Goal: Find specific page/section: Find specific page/section

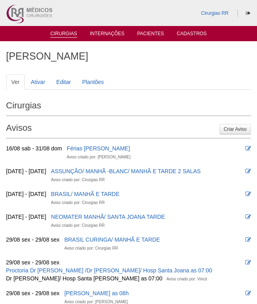
click at [58, 33] on link "Cirurgias" at bounding box center [63, 34] width 27 height 7
click at [56, 32] on link "Cirurgias" at bounding box center [63, 34] width 27 height 7
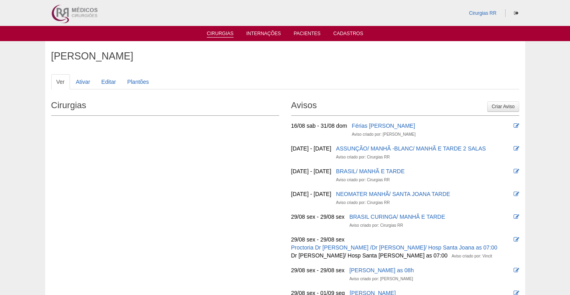
click at [219, 32] on link "Cirurgias" at bounding box center [220, 34] width 27 height 7
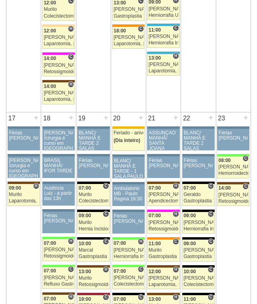
scroll to position [1239, 0]
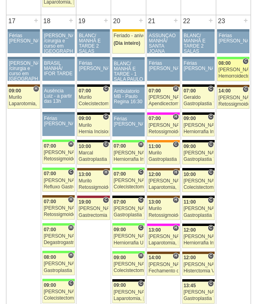
click at [231, 71] on div "[PERSON_NAME]" at bounding box center [234, 69] width 30 height 5
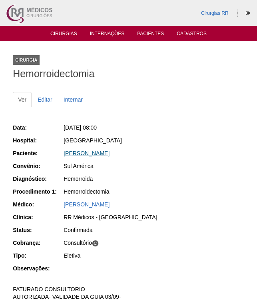
click at [108, 150] on link "[PERSON_NAME]" at bounding box center [87, 153] width 46 height 6
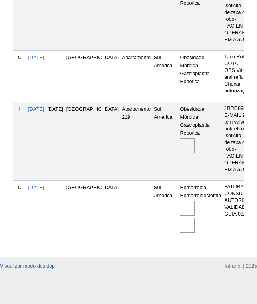
scroll to position [330, 0]
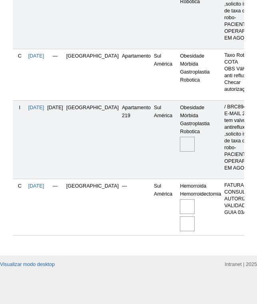
click at [180, 219] on img at bounding box center [187, 223] width 15 height 15
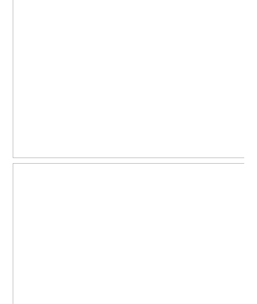
scroll to position [799, 0]
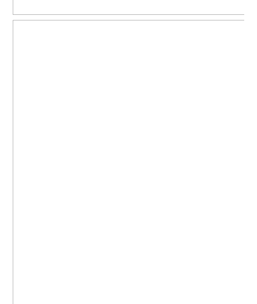
click at [166, 115] on img at bounding box center [129, 271] width 232 height 502
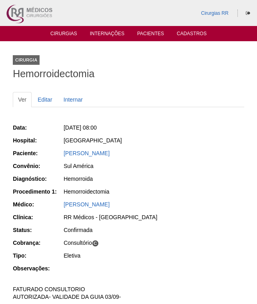
scroll to position [799, 0]
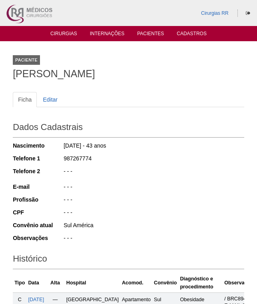
scroll to position [330, 0]
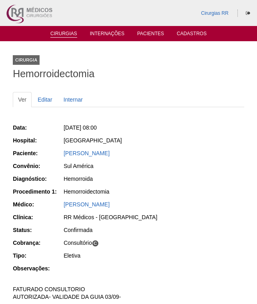
click at [65, 34] on link "Cirurgias" at bounding box center [63, 34] width 27 height 7
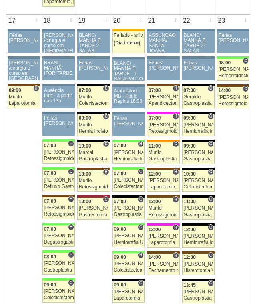
scroll to position [1239, 0]
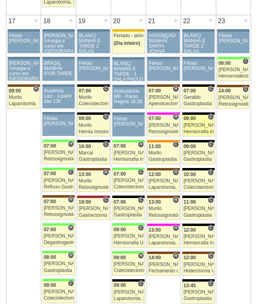
click at [199, 126] on div "Nathan" at bounding box center [198, 125] width 30 height 5
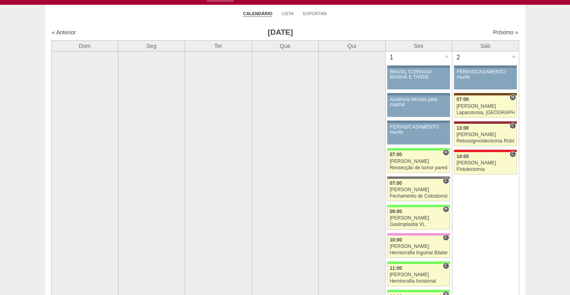
scroll to position [78, 0]
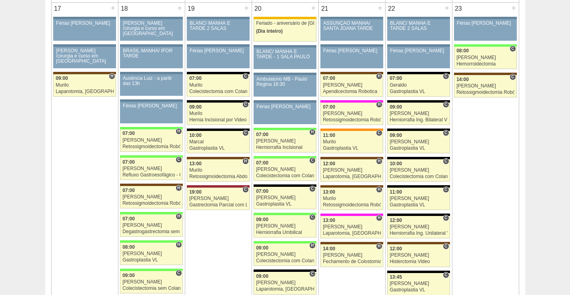
scroll to position [1279, 0]
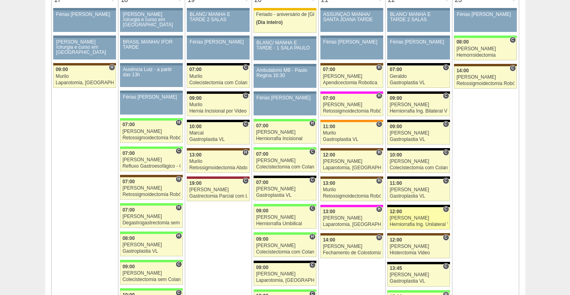
click at [425, 214] on div "12:00" at bounding box center [418, 211] width 58 height 5
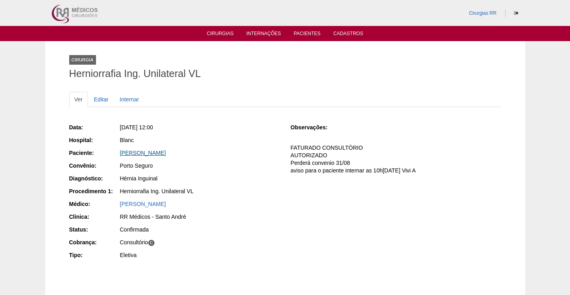
click at [163, 153] on link "[PERSON_NAME]" at bounding box center [143, 153] width 46 height 6
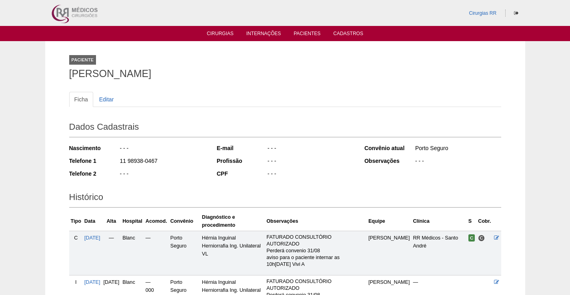
drag, startPoint x: 229, startPoint y: 76, endPoint x: 62, endPoint y: 73, distance: 167.1
click at [62, 73] on div "Paciente [PERSON_NAME] Ficha Editar Dados Cadastrais Nascimento - - - Telefone …" at bounding box center [285, 214] width 480 height 346
copy h1 "[PERSON_NAME]"
